Goal: Information Seeking & Learning: Find contact information

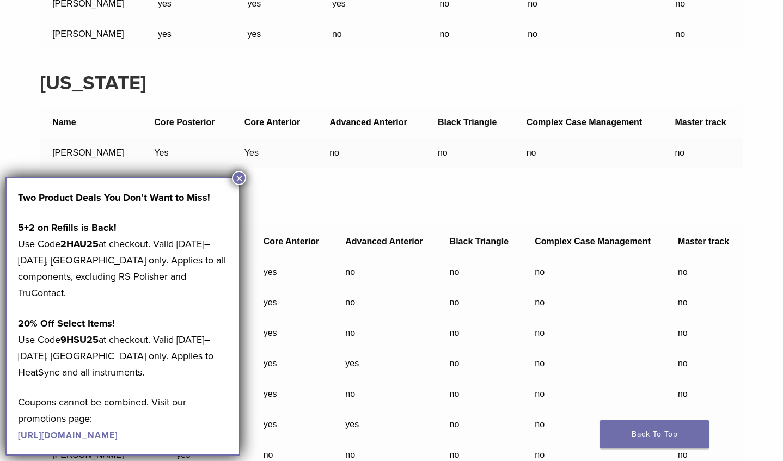
scroll to position [654, 0]
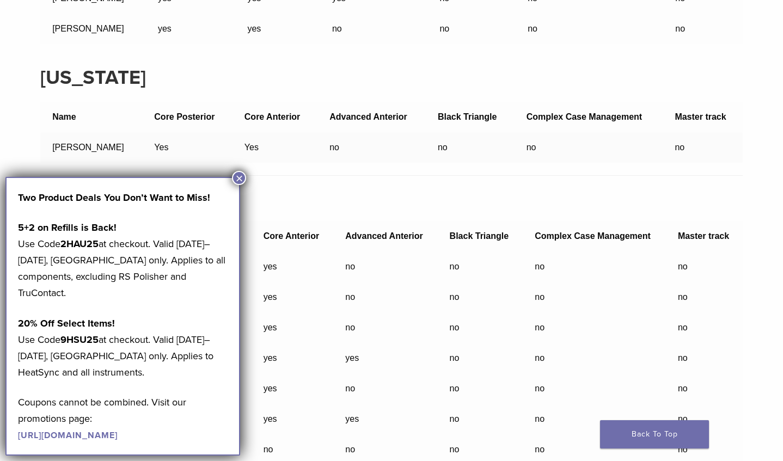
click at [245, 176] on button "×" at bounding box center [239, 178] width 14 height 14
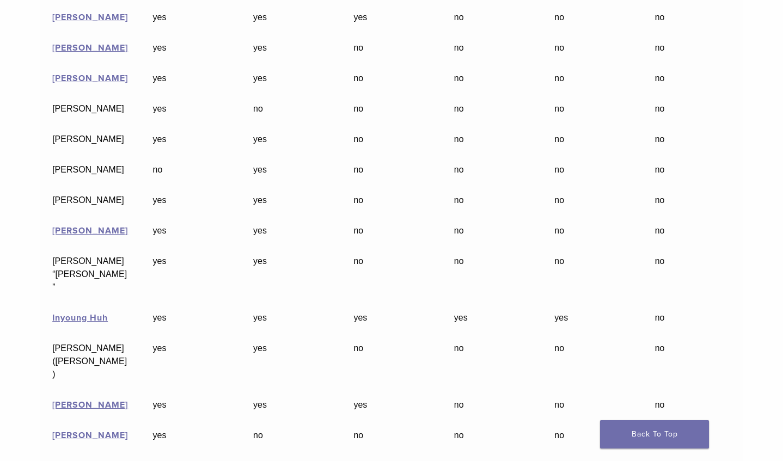
scroll to position [2396, 0]
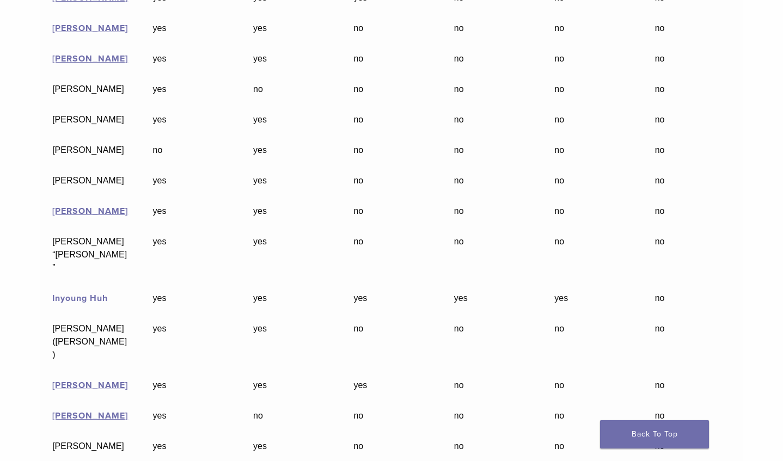
click at [52, 293] on link "Inyoung Huh" at bounding box center [80, 298] width 56 height 11
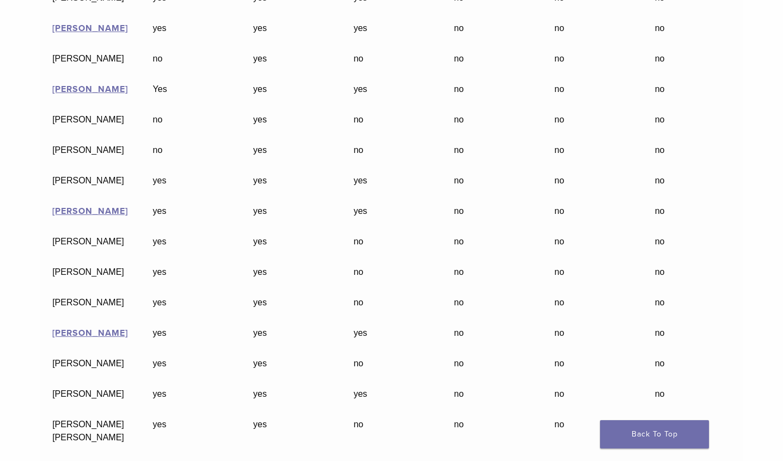
scroll to position [4847, 0]
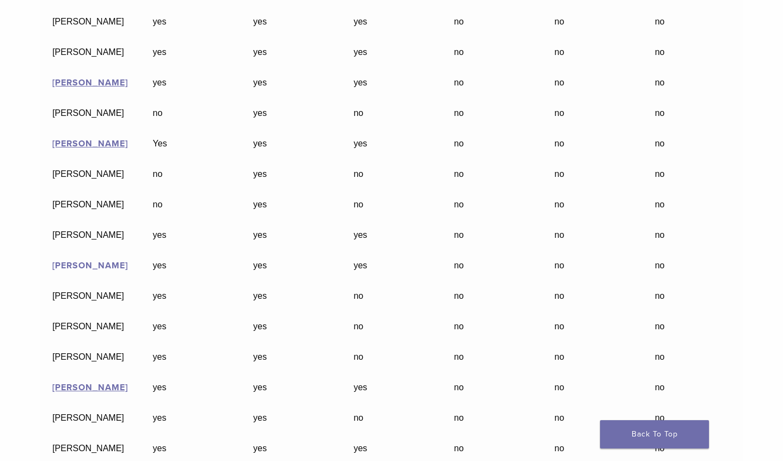
click at [72, 260] on link "[PERSON_NAME]" at bounding box center [90, 265] width 76 height 11
click at [55, 138] on link "[PERSON_NAME]" at bounding box center [90, 143] width 76 height 11
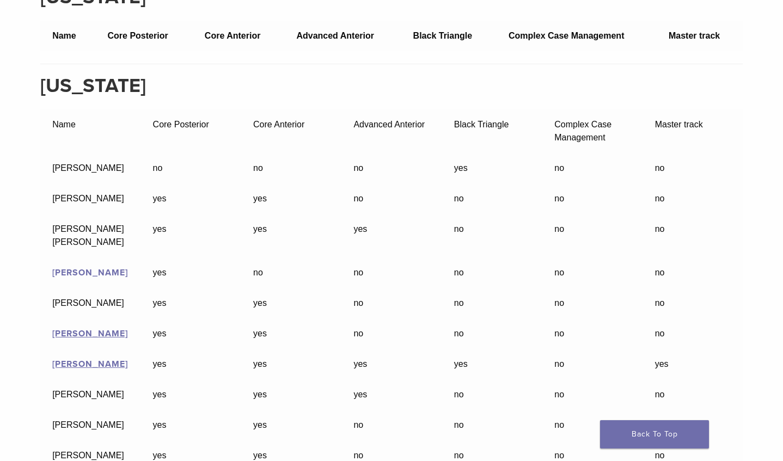
scroll to position [6644, 0]
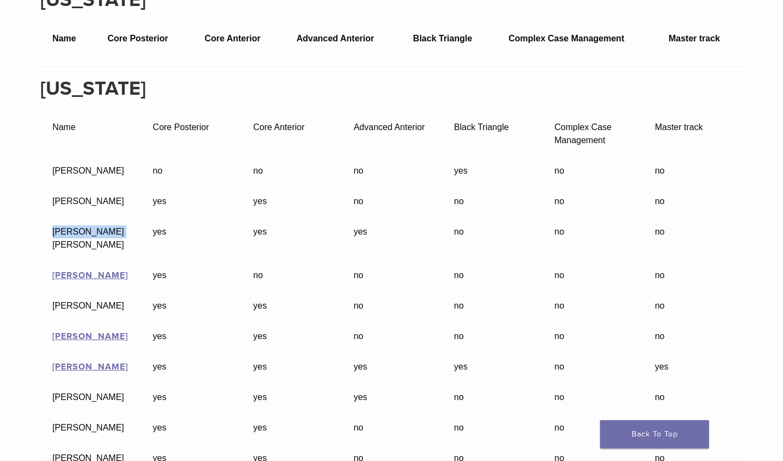
drag, startPoint x: 84, startPoint y: 172, endPoint x: 19, endPoint y: 175, distance: 64.9
click at [40, 217] on td "[PERSON_NAME] [PERSON_NAME]" at bounding box center [90, 239] width 100 height 44
drag, startPoint x: 19, startPoint y: 175, endPoint x: 28, endPoint y: 173, distance: 9.0
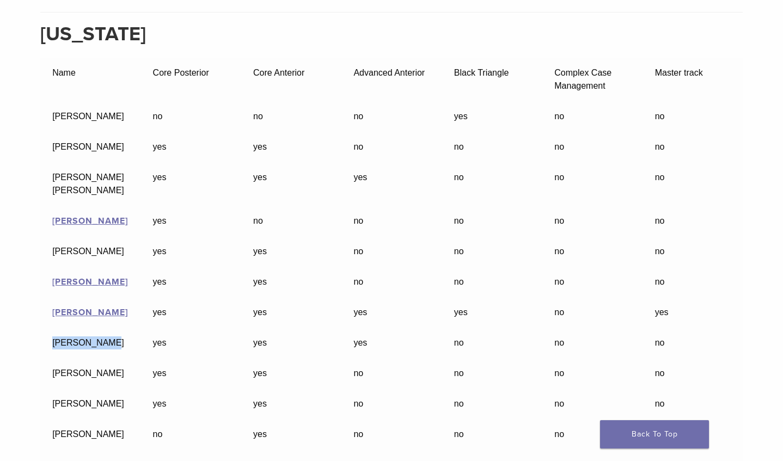
drag, startPoint x: 74, startPoint y: 273, endPoint x: 17, endPoint y: 276, distance: 57.3
click at [40, 328] on td "[PERSON_NAME]" at bounding box center [90, 343] width 100 height 30
drag, startPoint x: 17, startPoint y: 276, endPoint x: 26, endPoint y: 277, distance: 8.7
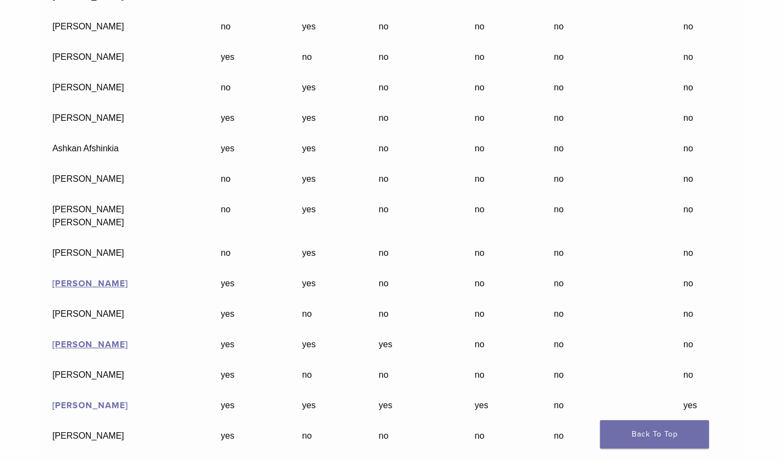
scroll to position [21948, 0]
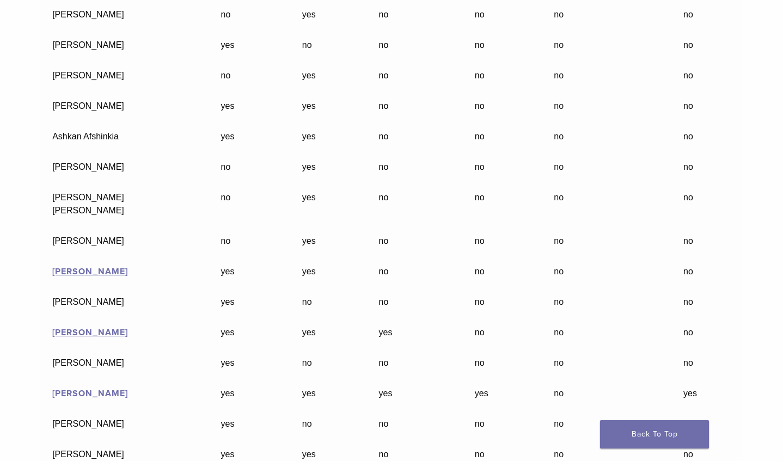
click at [74, 388] on link "[PERSON_NAME]" at bounding box center [90, 393] width 76 height 11
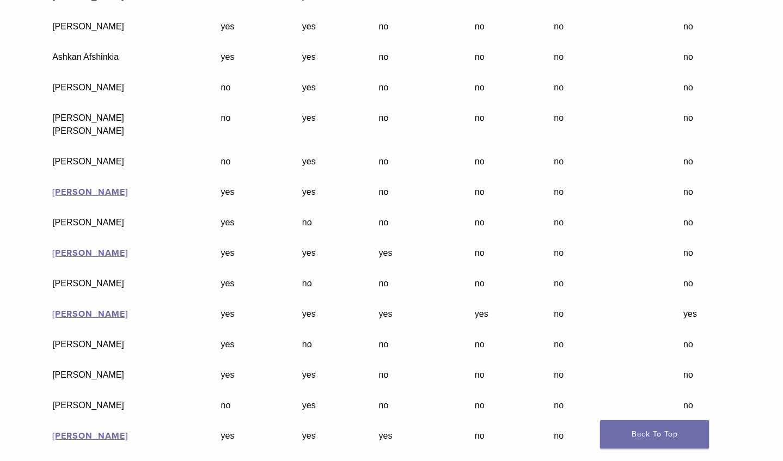
scroll to position [22091, 0]
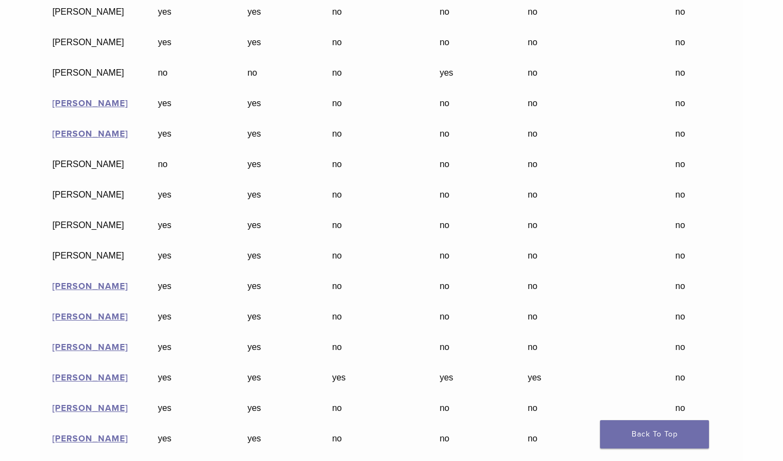
scroll to position [15283, 0]
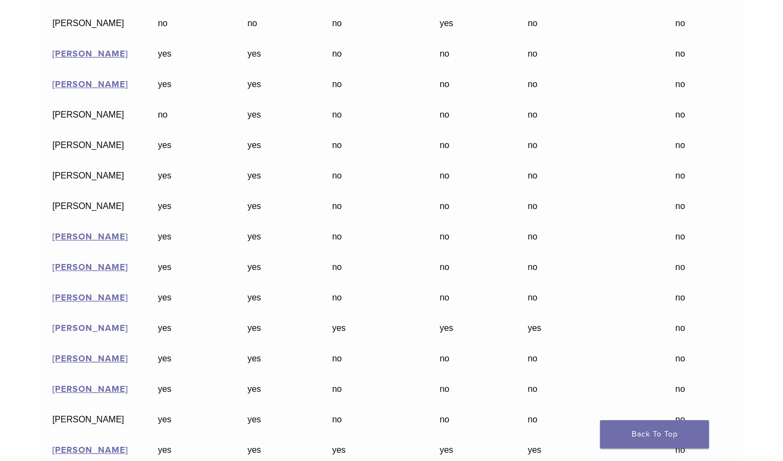
click at [52, 323] on link "[PERSON_NAME]" at bounding box center [90, 328] width 76 height 11
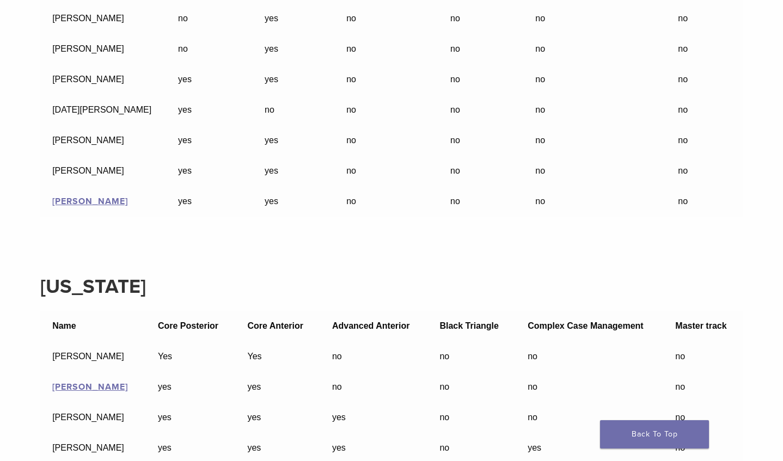
scroll to position [11907, 0]
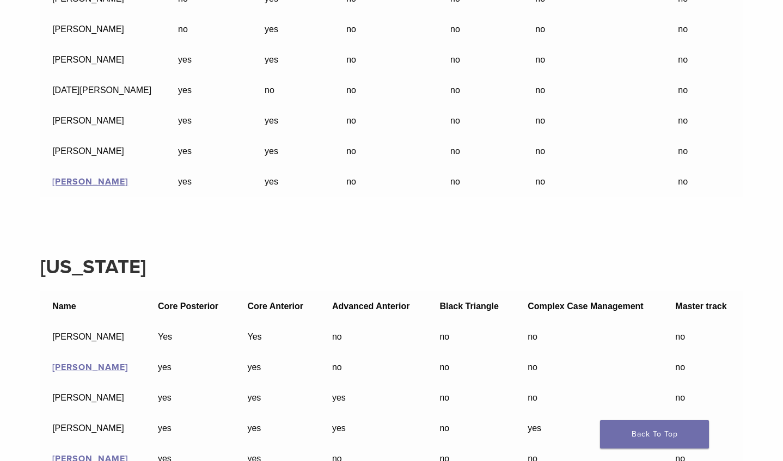
drag, startPoint x: 118, startPoint y: 319, endPoint x: 7, endPoint y: 314, distance: 110.6
drag, startPoint x: 7, startPoint y: 314, endPoint x: 117, endPoint y: 318, distance: 109.5
click at [117, 413] on td "[PERSON_NAME]" at bounding box center [93, 428] width 106 height 30
drag, startPoint x: 116, startPoint y: 319, endPoint x: 21, endPoint y: 323, distance: 95.4
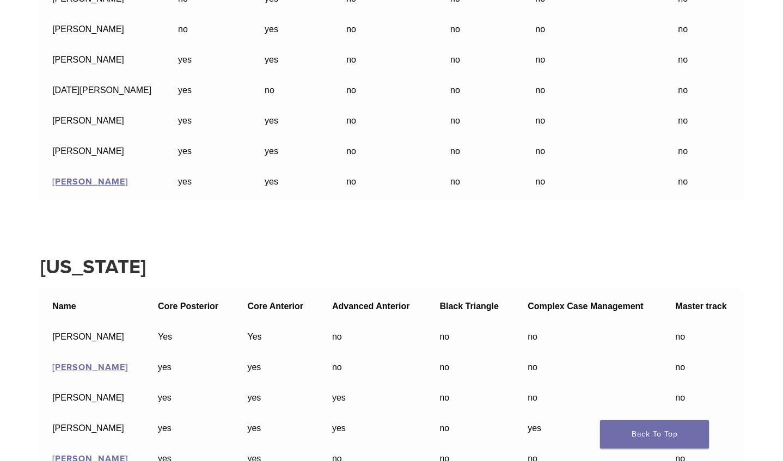
click at [40, 413] on td "[PERSON_NAME]" at bounding box center [93, 428] width 106 height 30
drag, startPoint x: 21, startPoint y: 323, endPoint x: 36, endPoint y: 320, distance: 15.6
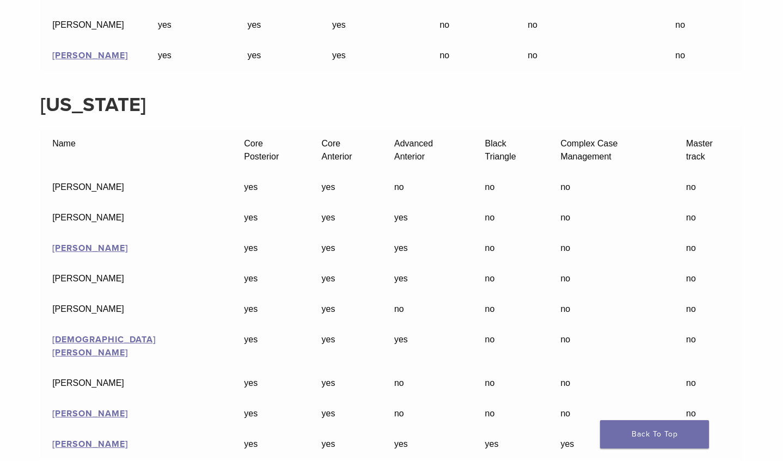
scroll to position [11362, 0]
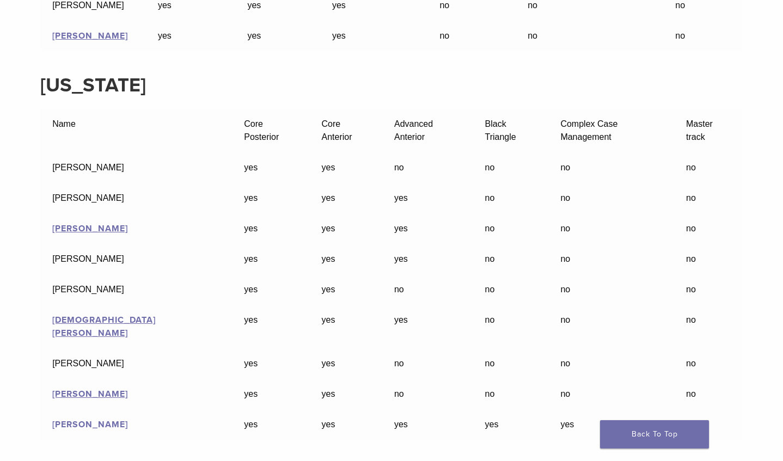
click at [65, 419] on link "[PERSON_NAME]" at bounding box center [90, 424] width 76 height 11
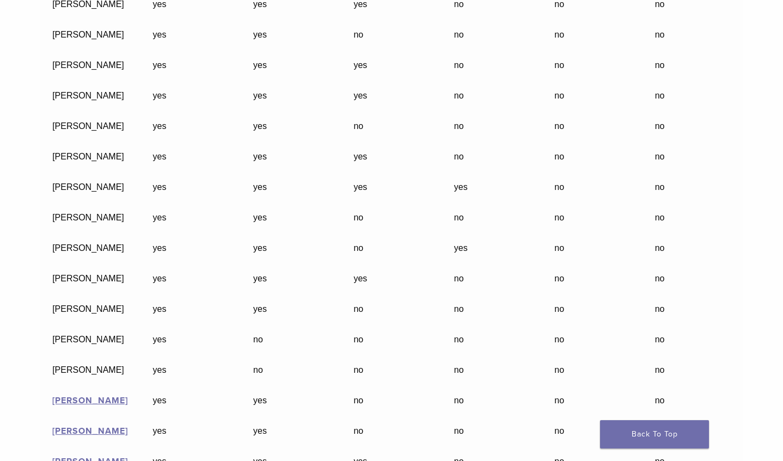
scroll to position [3955, 0]
